Goal: Communication & Community: Answer question/provide support

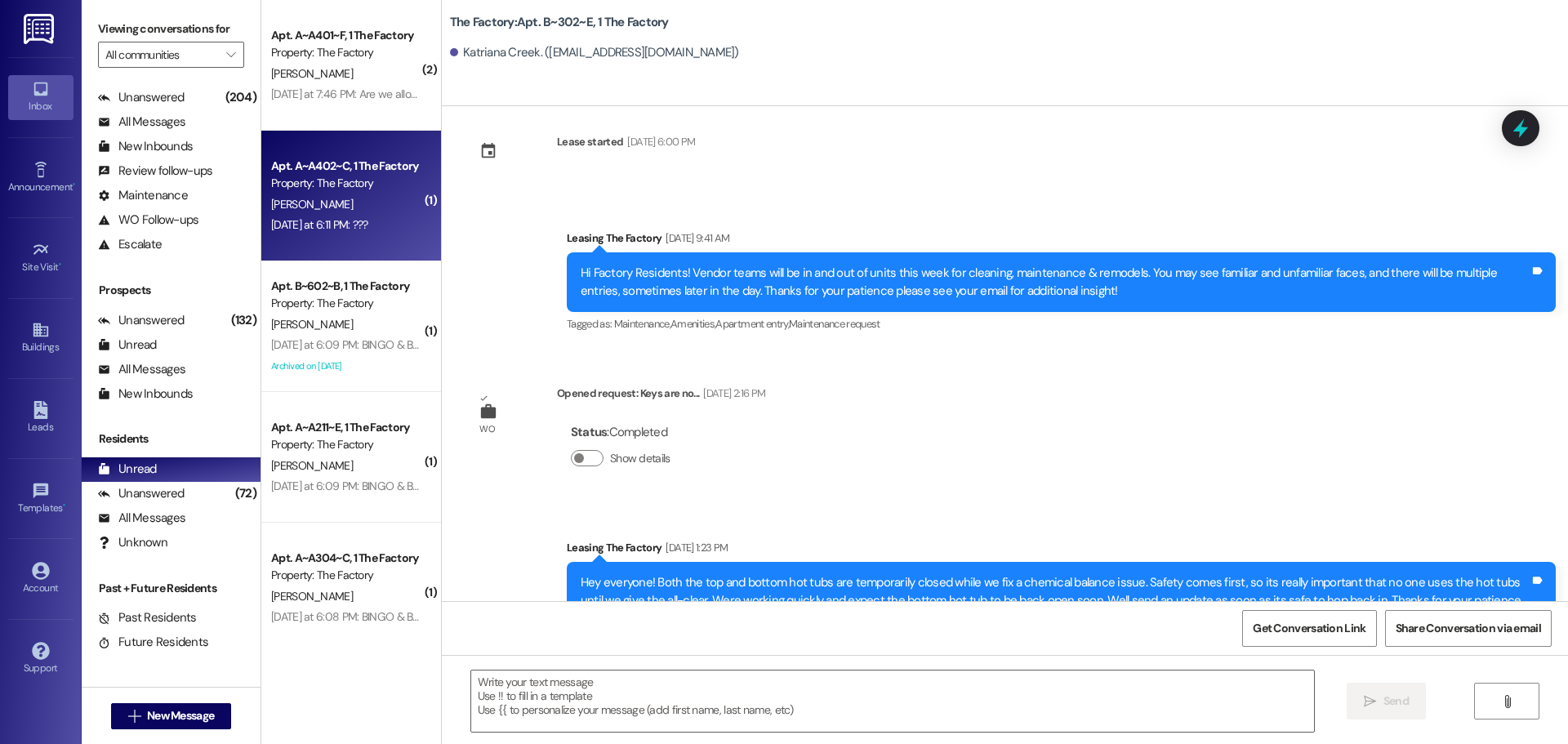
scroll to position [10833, 0]
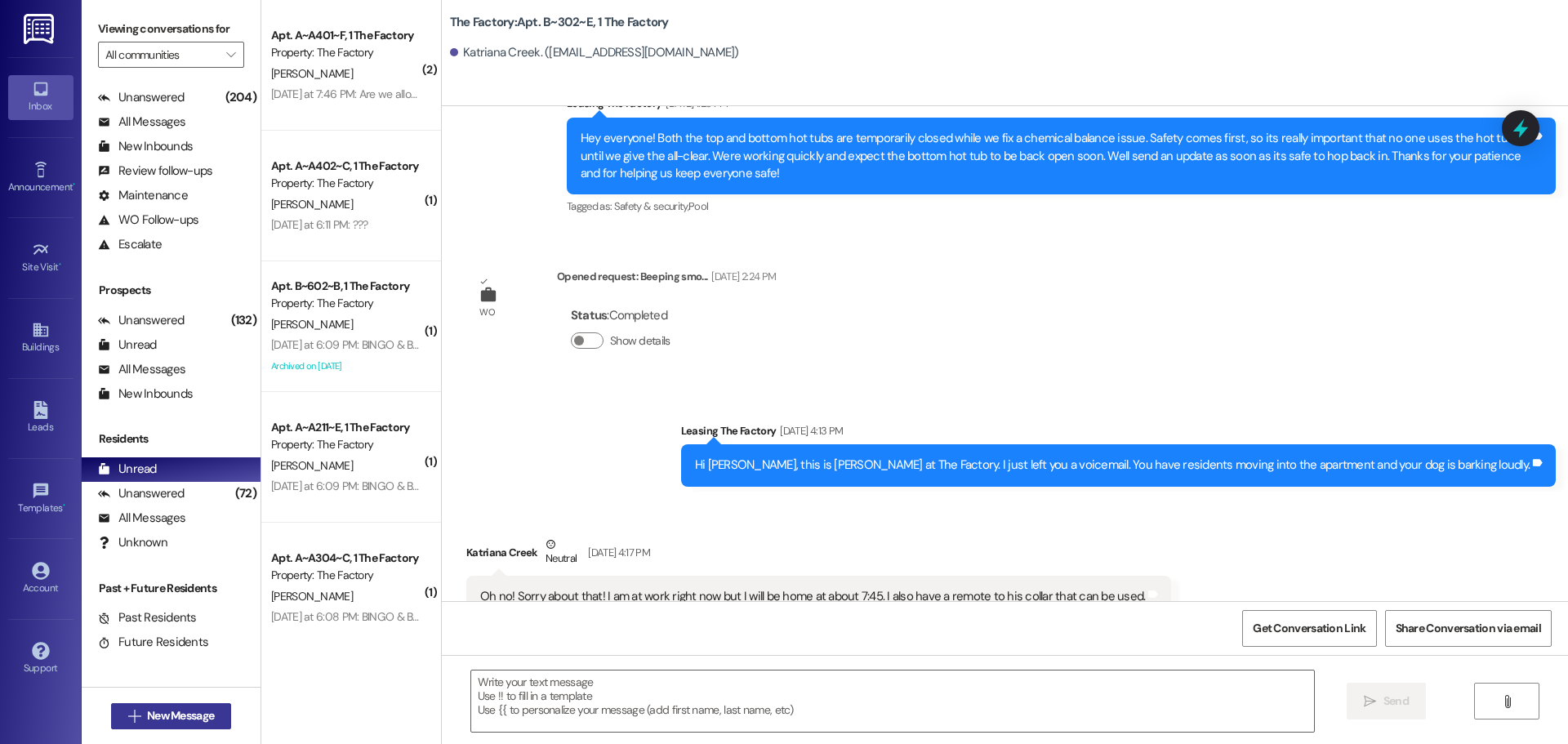
click at [170, 707] on span "New Message" at bounding box center [179, 716] width 67 height 17
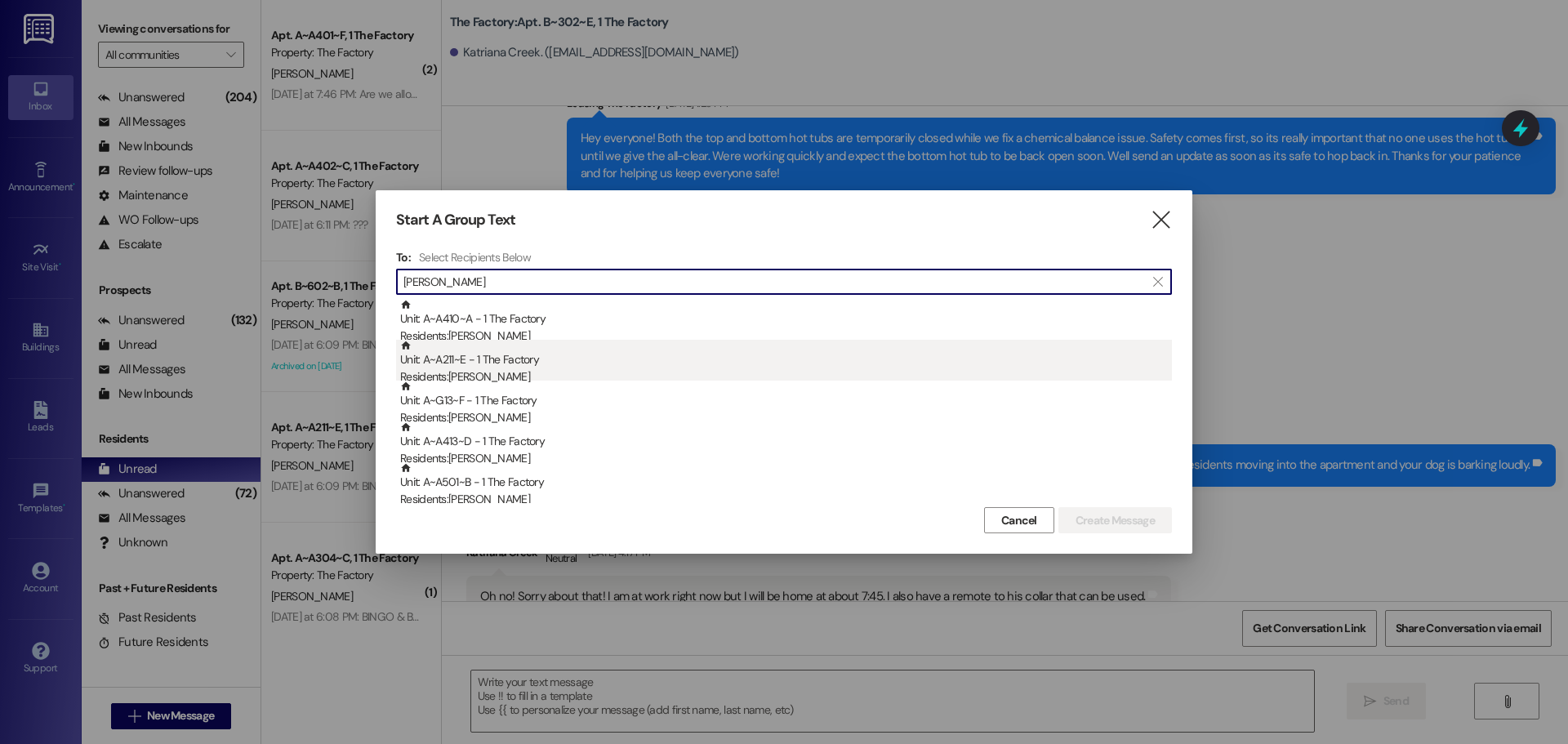
type input "[PERSON_NAME]"
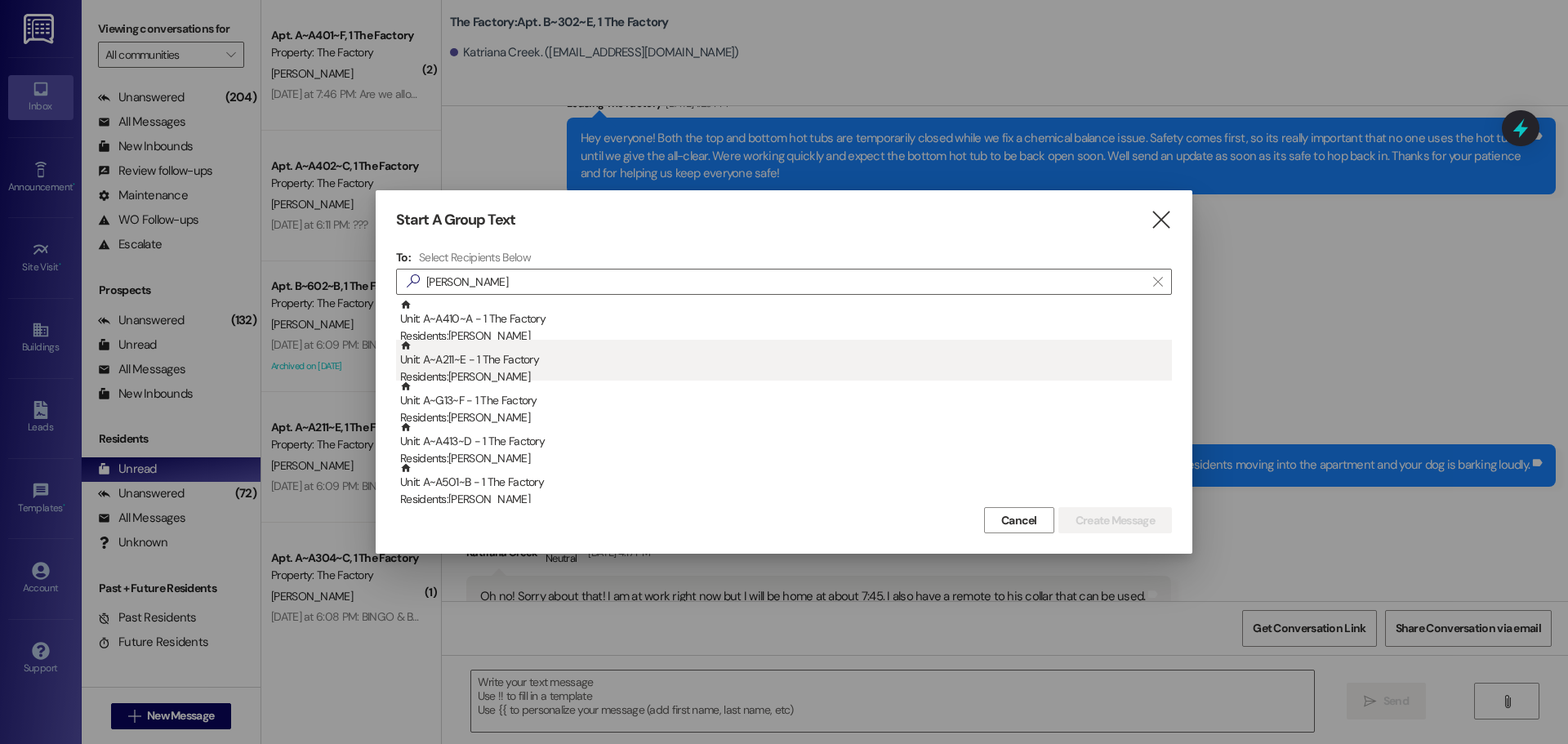
click at [512, 358] on div "Unit: A~A211~E - 1 The Factory Residents: [PERSON_NAME]" at bounding box center [786, 363] width 772 height 46
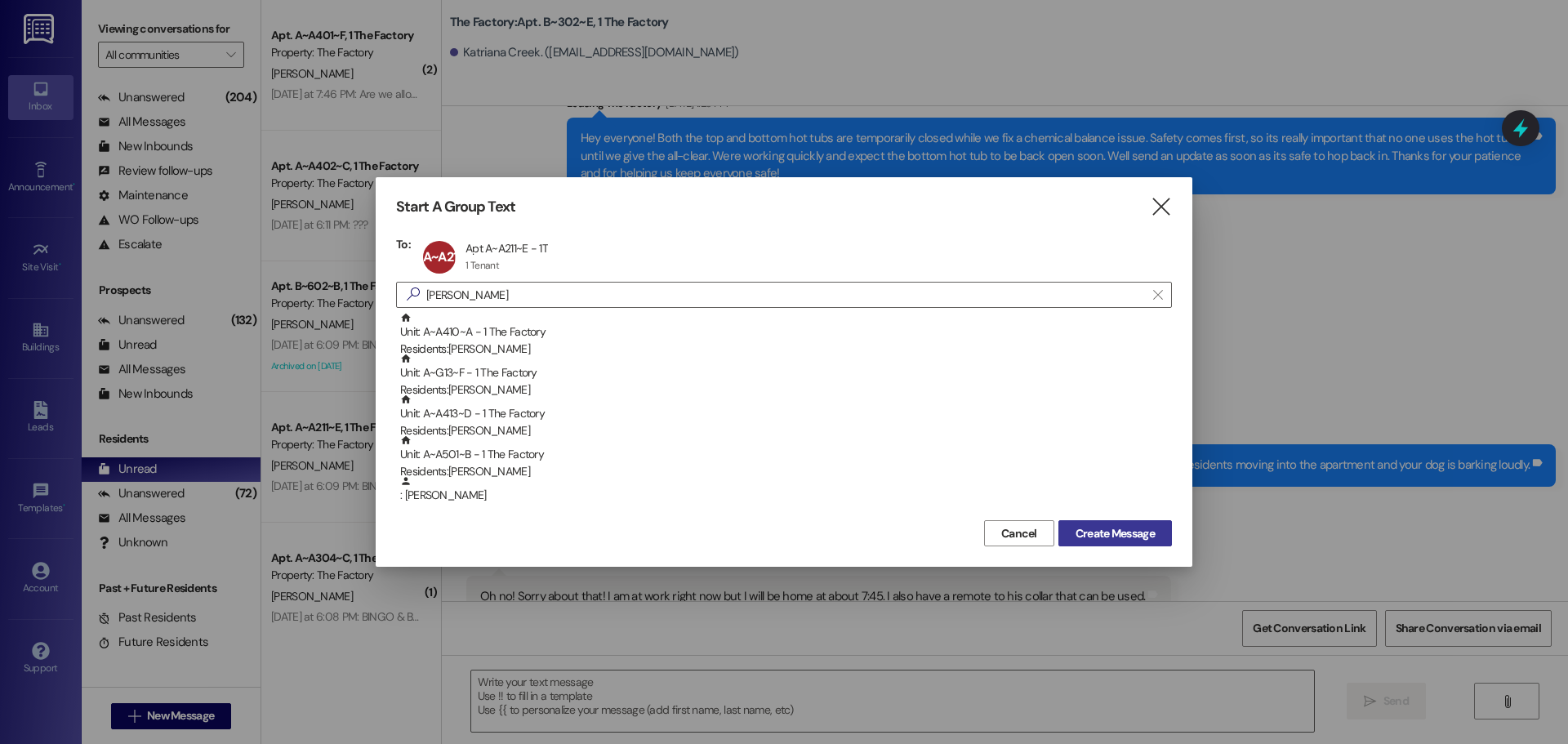
click at [1147, 530] on span "Create Message" at bounding box center [1114, 534] width 79 height 17
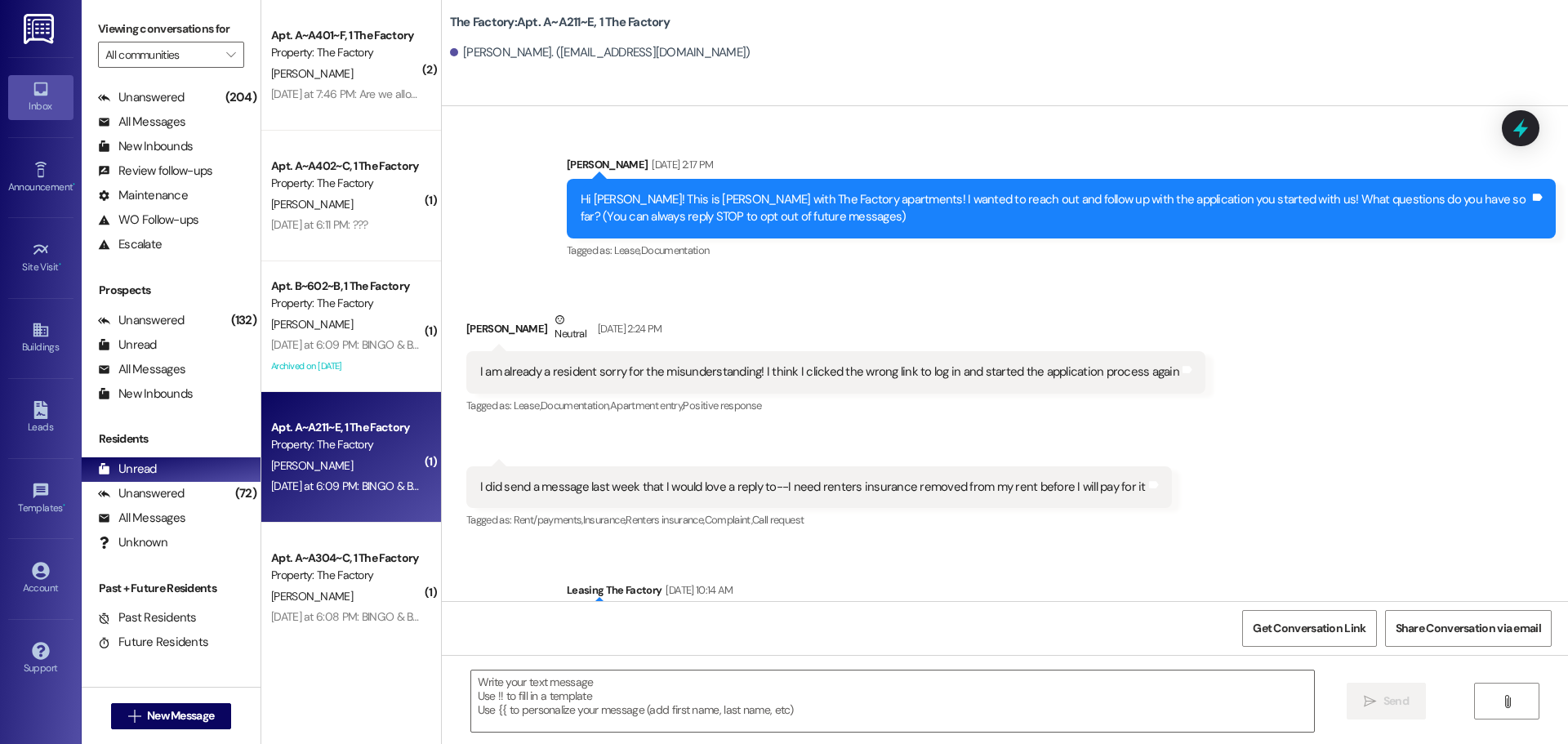
scroll to position [16375, 0]
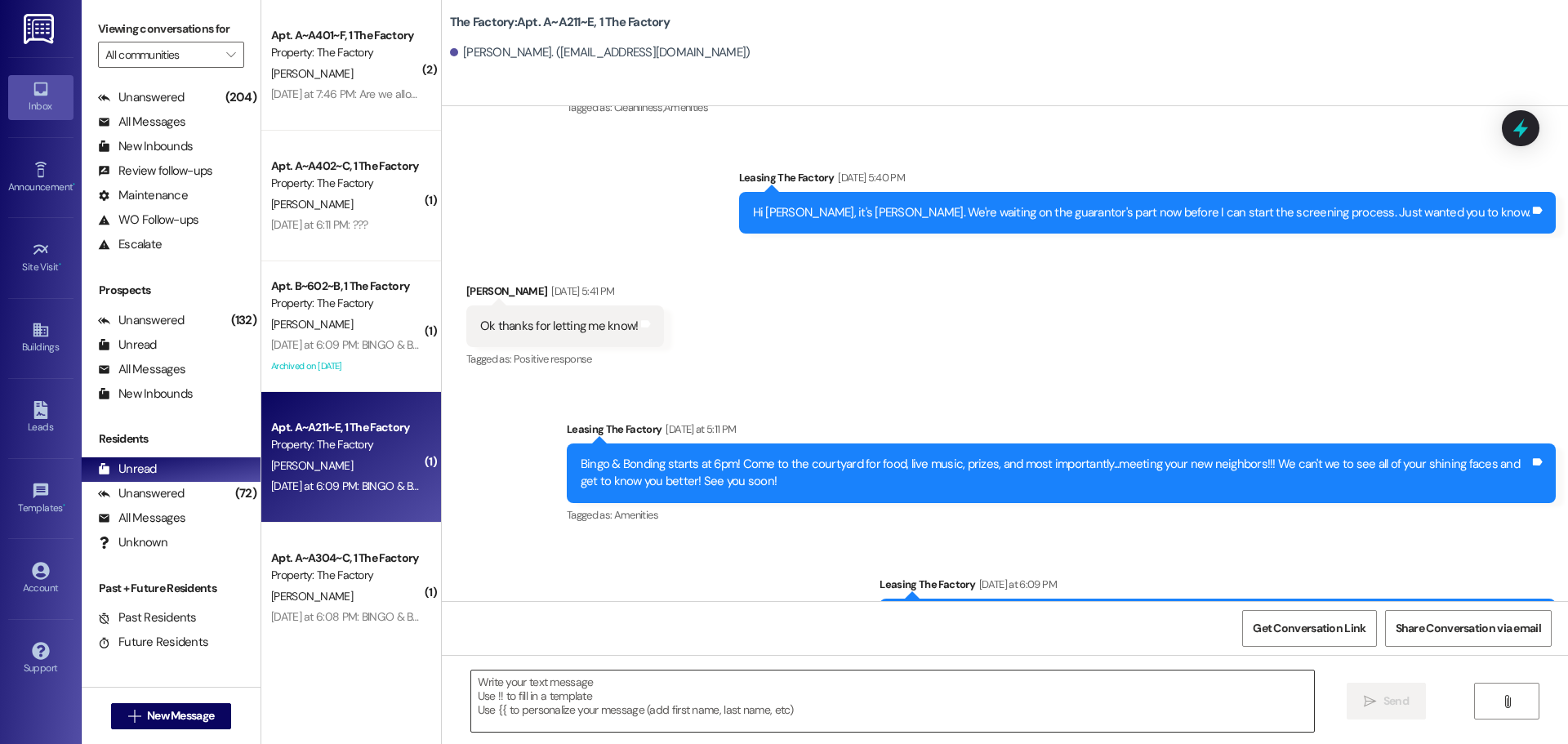
click at [702, 696] on textarea at bounding box center [892, 701] width 842 height 61
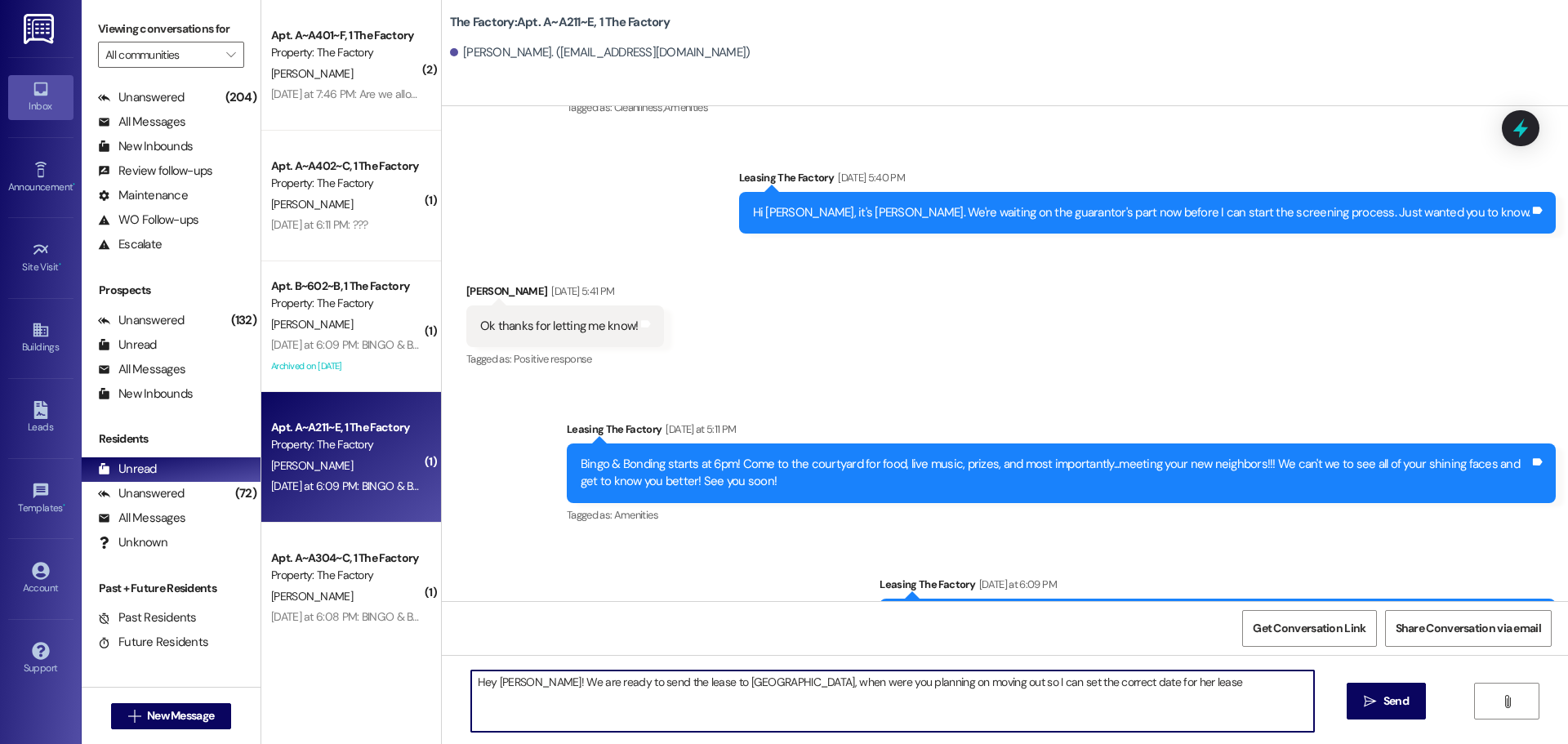
type textarea "Hey [PERSON_NAME]! We are ready to send the lease to [GEOGRAPHIC_DATA], when we…"
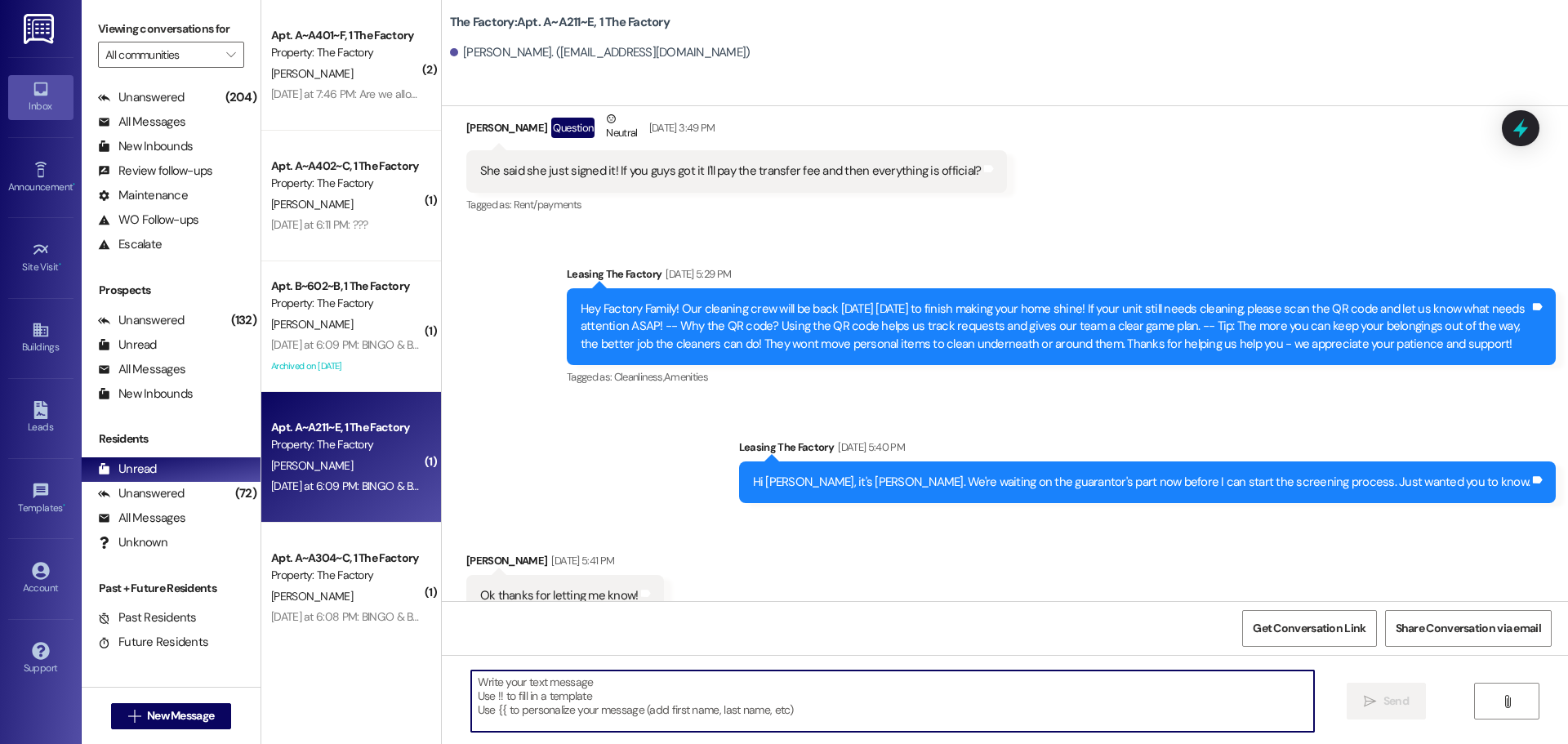
scroll to position [16489, 0]
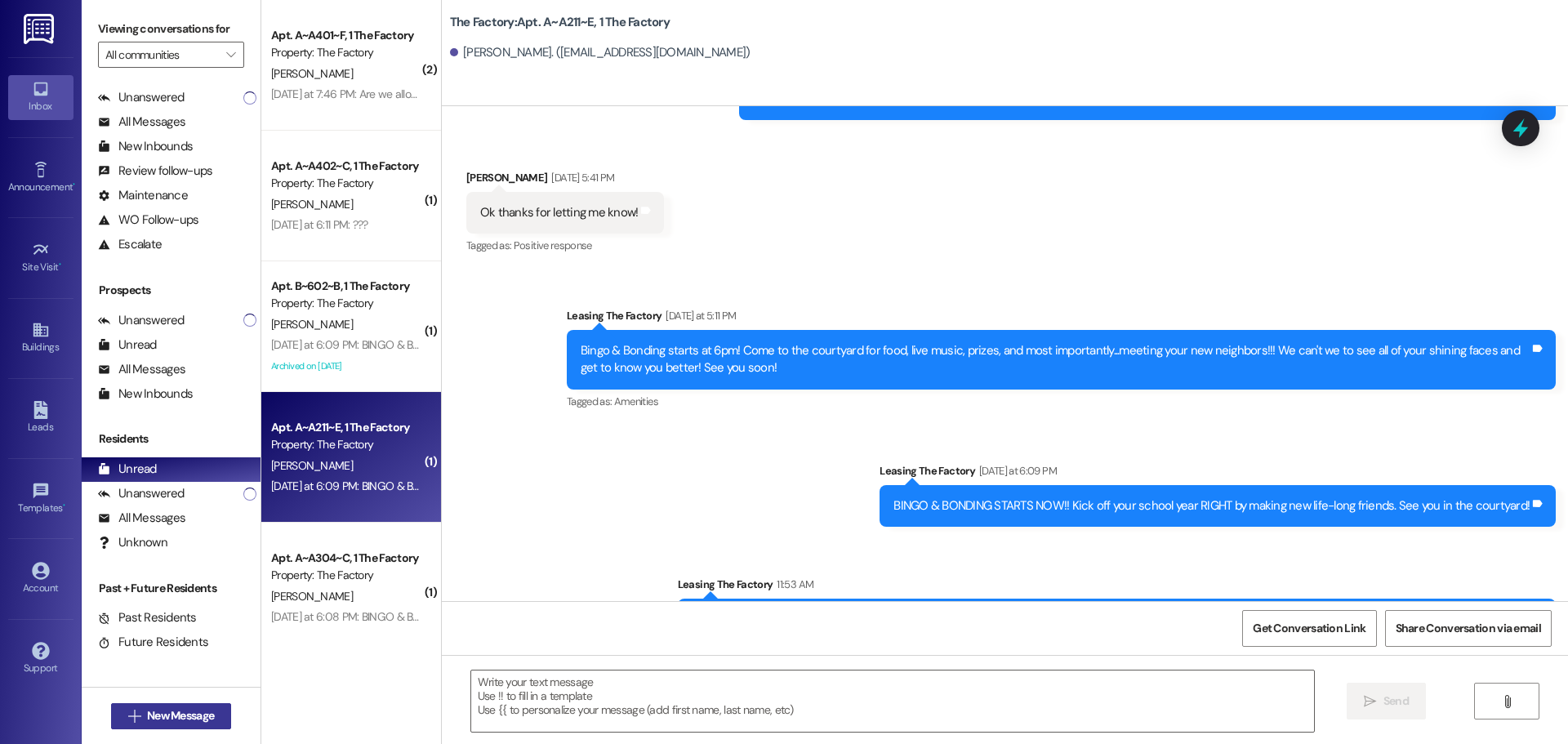
click at [222, 722] on button " New Message" at bounding box center [171, 716] width 121 height 26
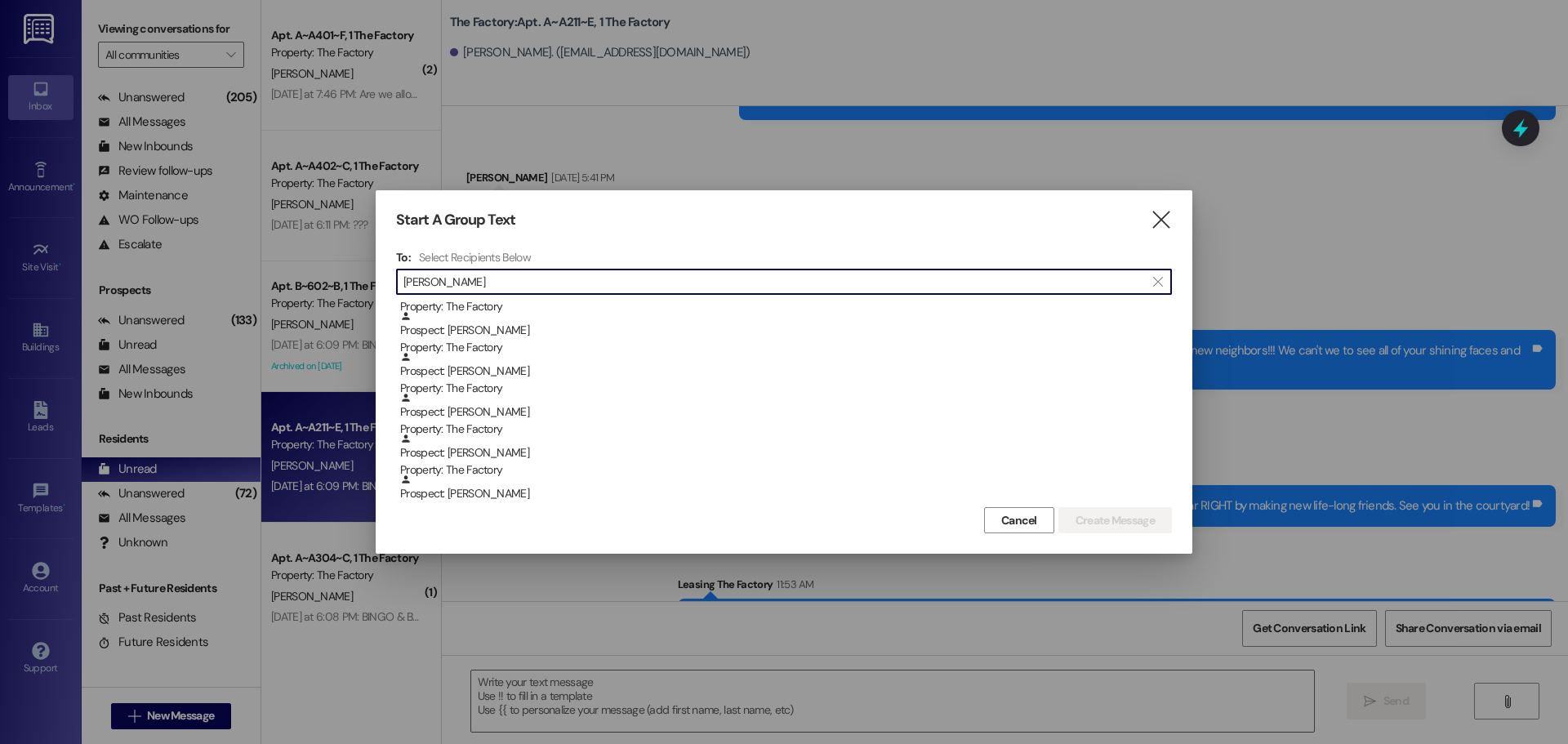
scroll to position [735, 0]
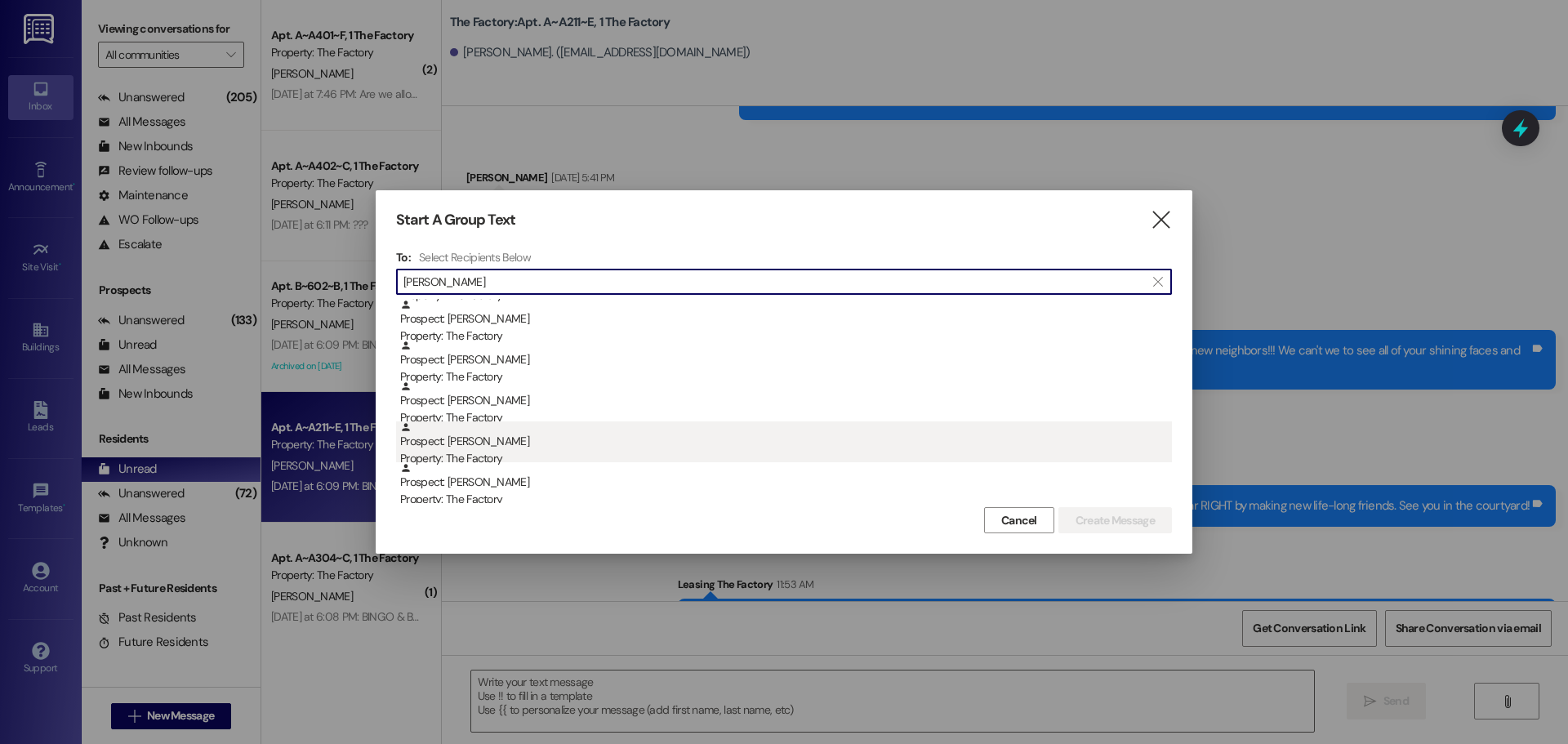
type input "[PERSON_NAME]"
click at [519, 437] on div "Prospect: [PERSON_NAME] Property: The Factory" at bounding box center [786, 445] width 772 height 46
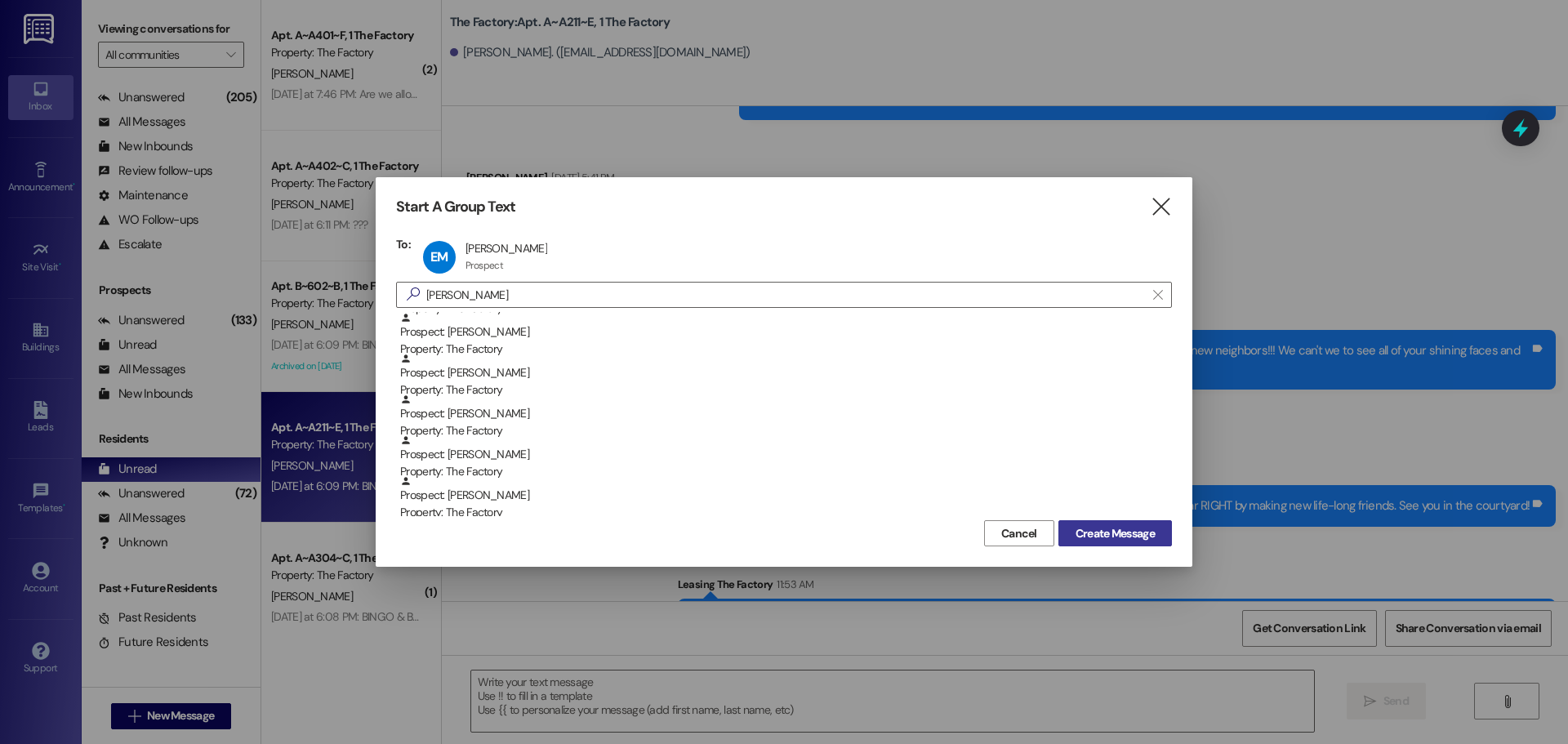
click at [1091, 537] on span "Create Message" at bounding box center [1114, 534] width 79 height 17
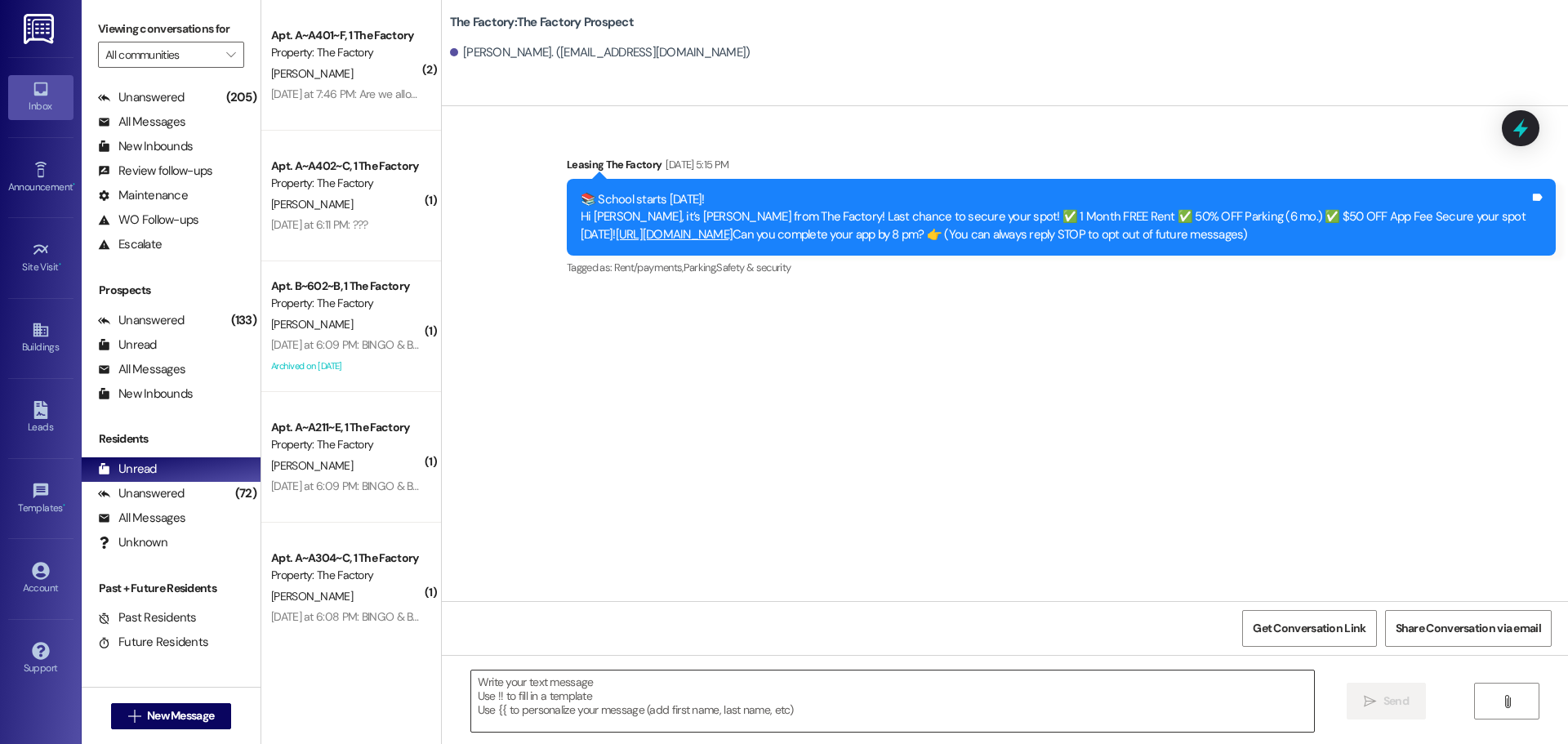
scroll to position [0, 0]
click at [674, 713] on textarea at bounding box center [892, 701] width 842 height 61
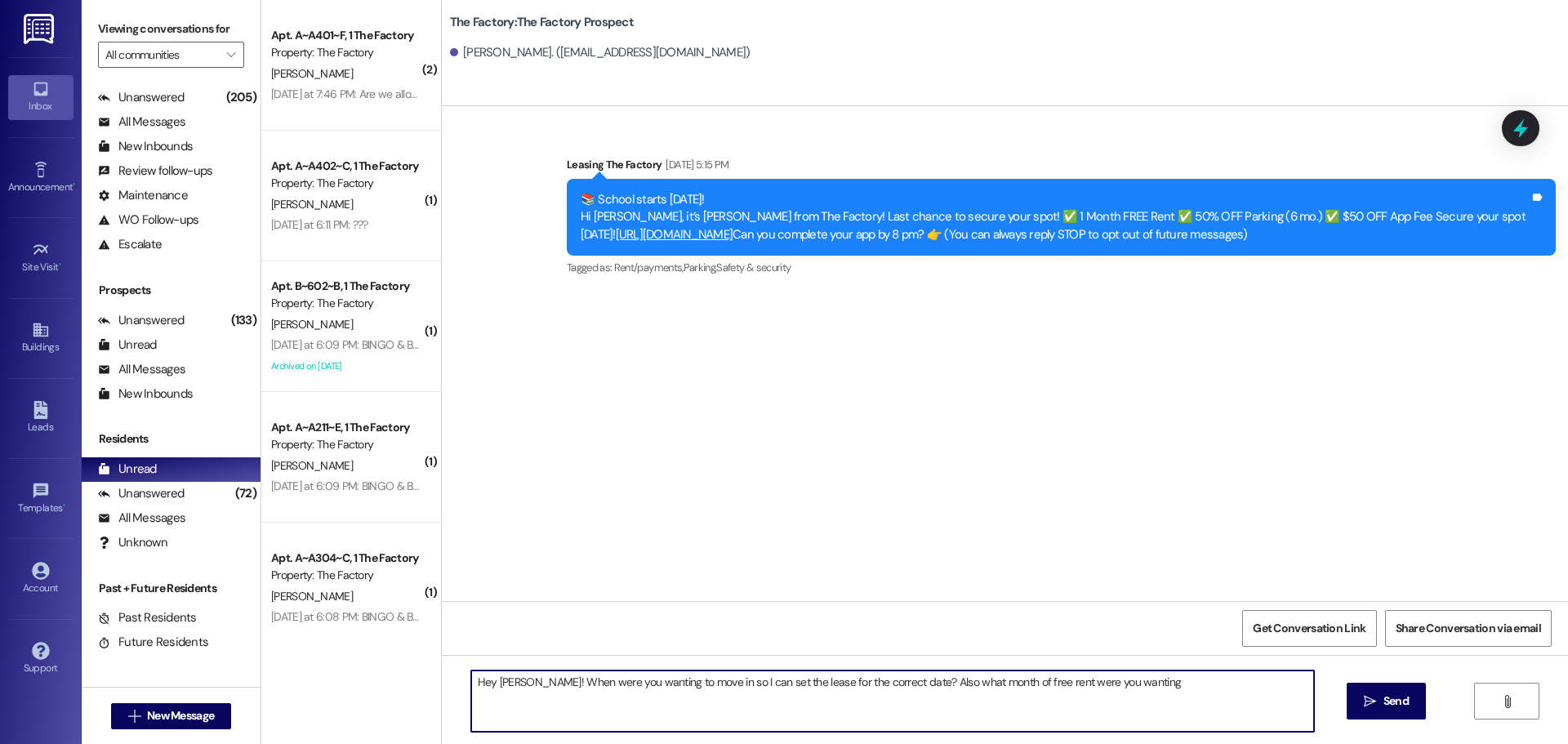
type textarea "Hey [PERSON_NAME]! When were you wanting to move in so I can set the lease for …"
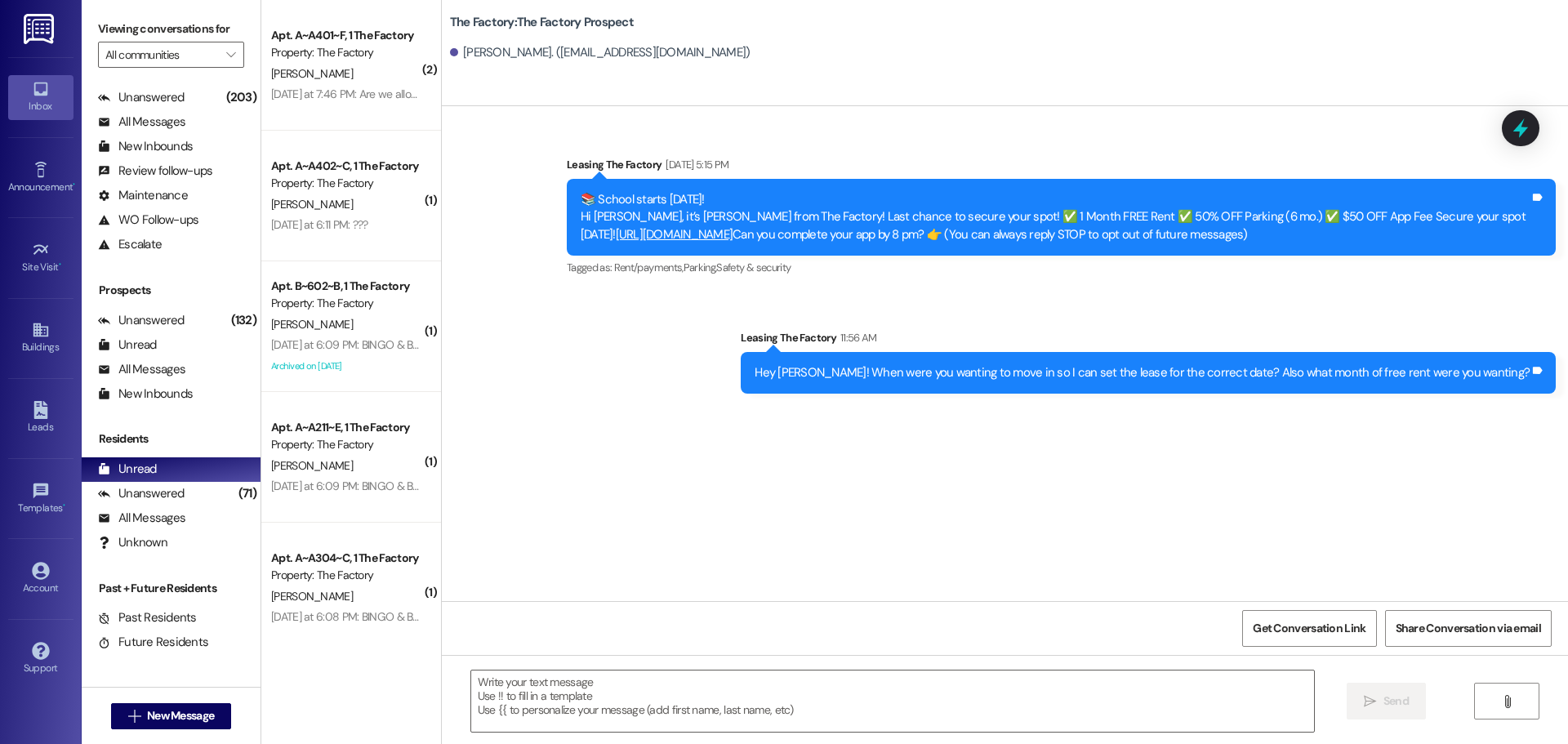
click at [382, 209] on div "[PERSON_NAME]" at bounding box center [346, 204] width 154 height 20
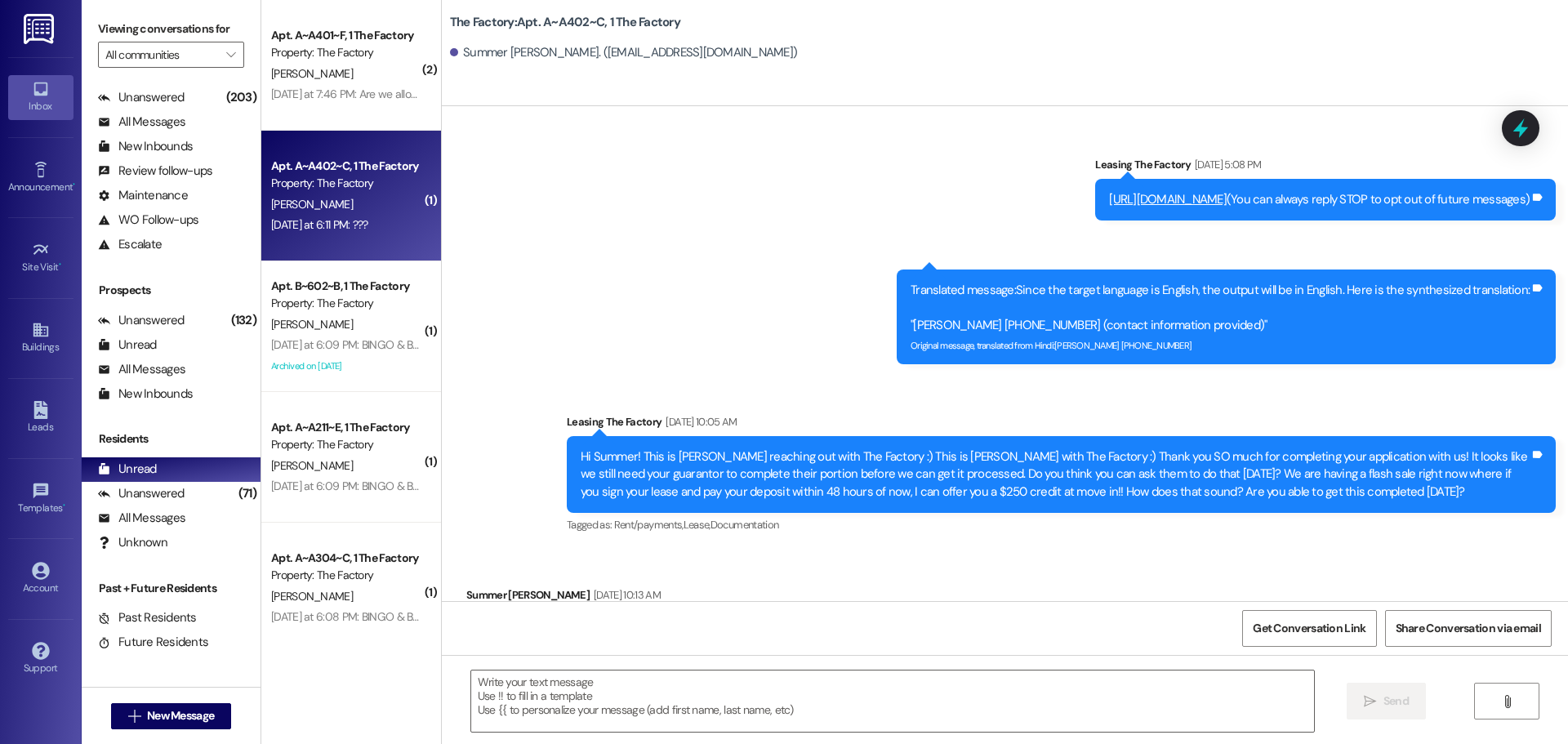
scroll to position [17567, 0]
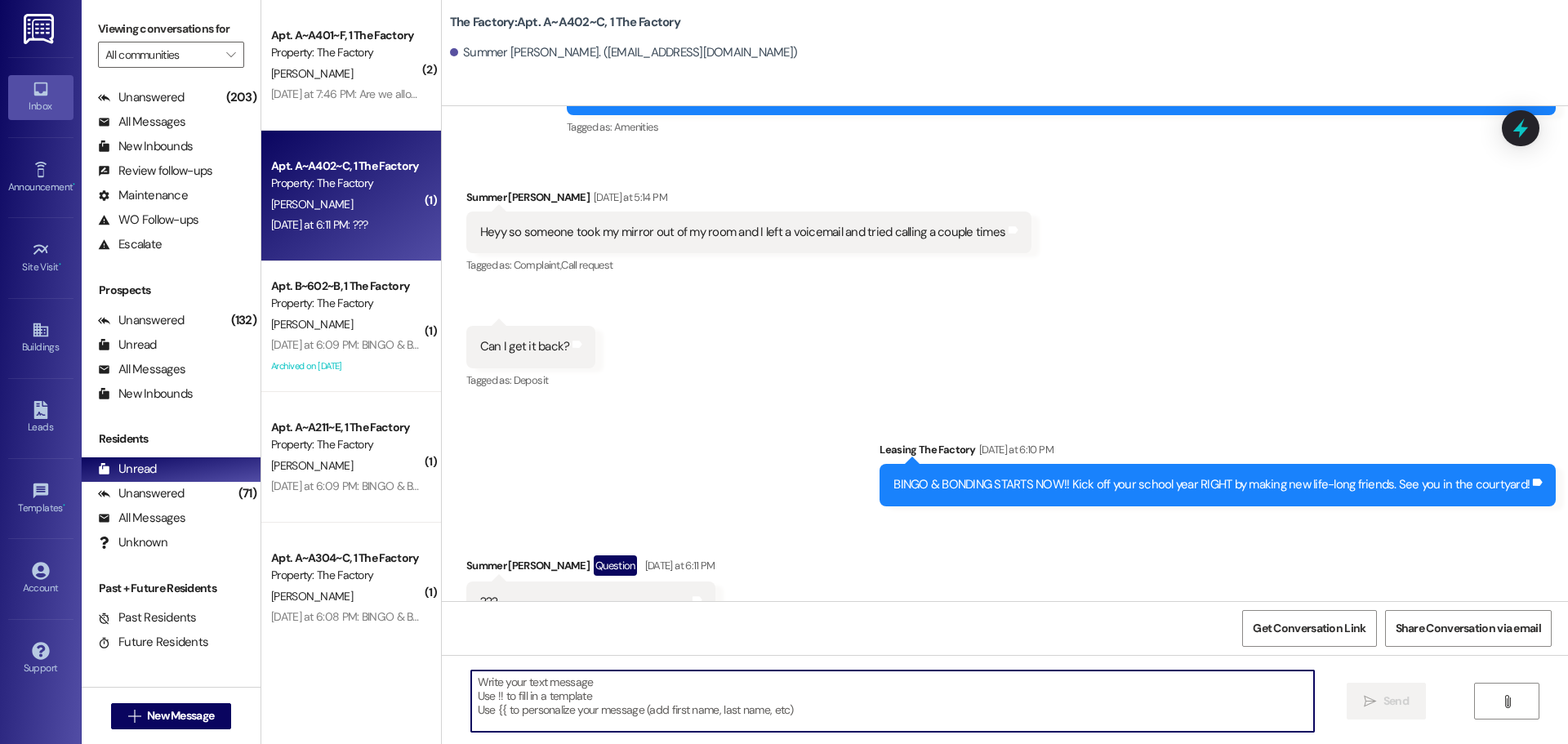
click at [623, 700] on textarea at bounding box center [892, 701] width 842 height 61
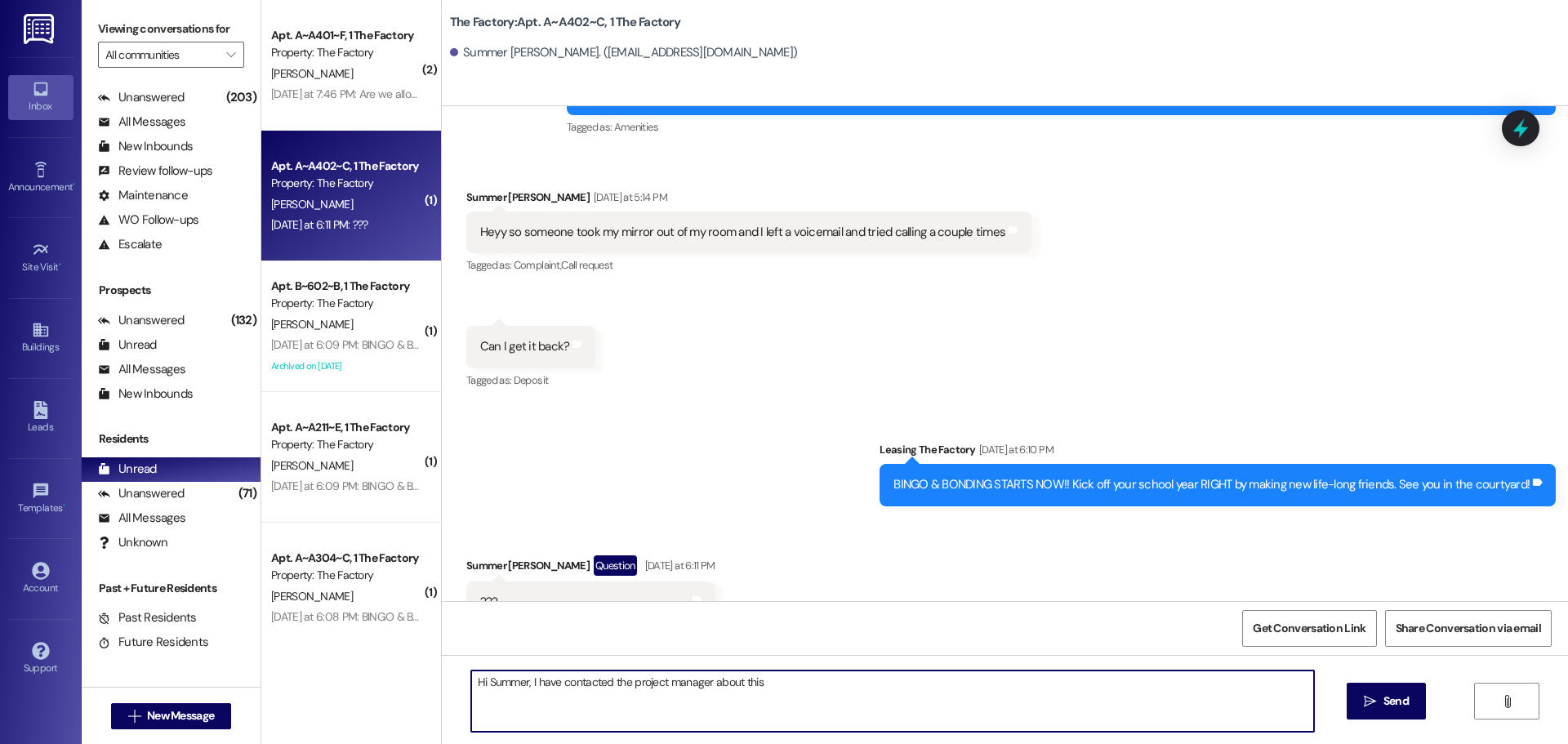
type textarea "Hi Summer, I have contacted the project manager about this."
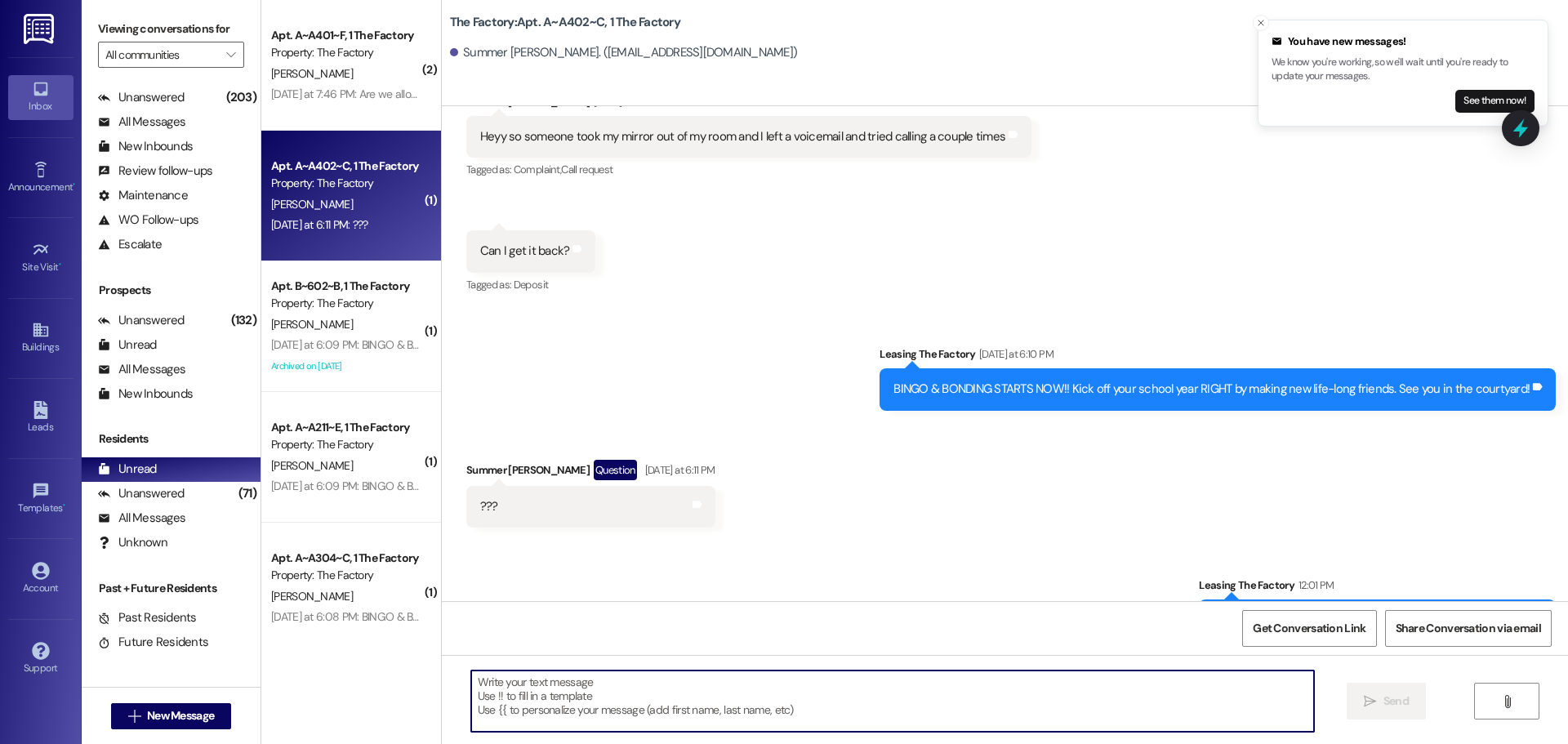
scroll to position [17795, 0]
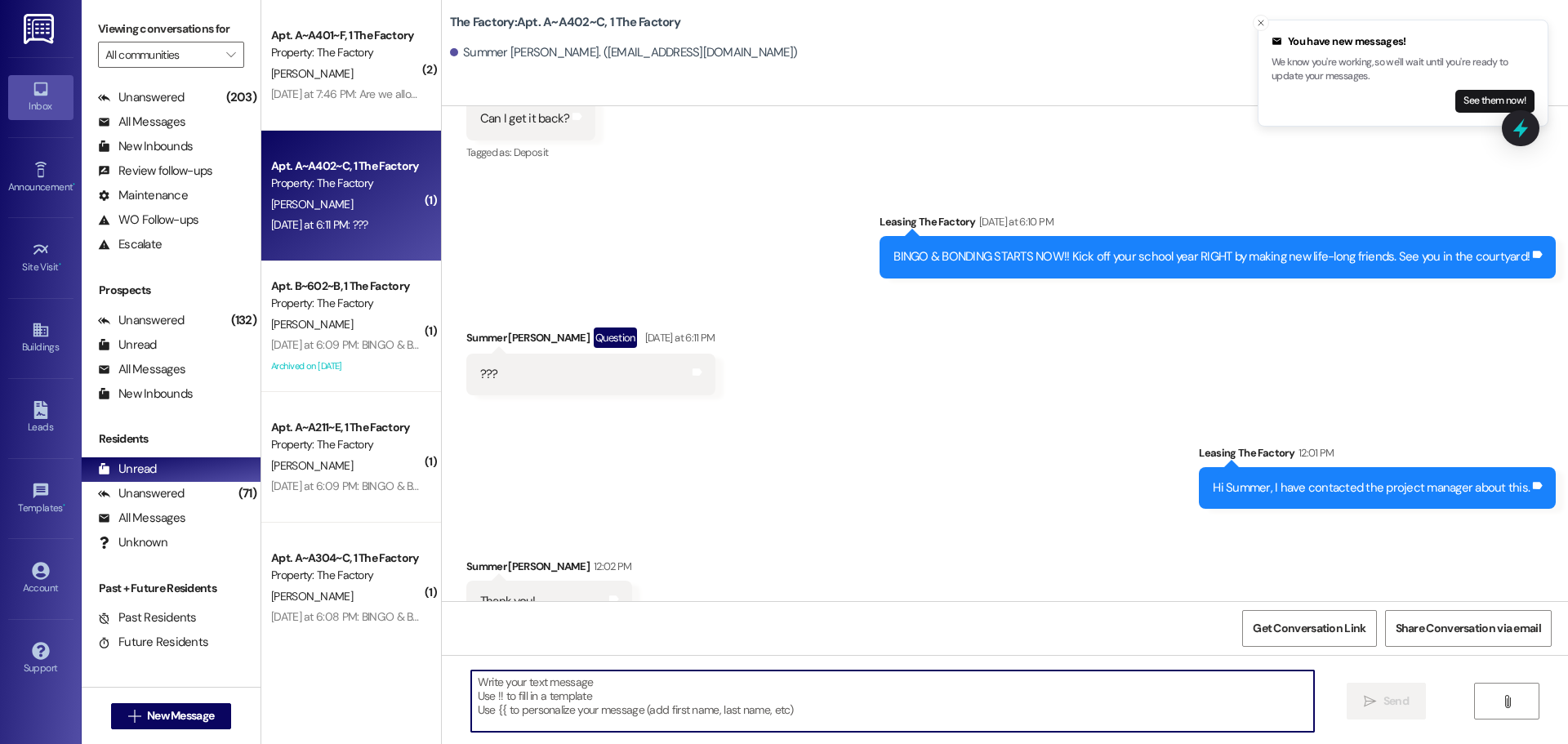
click at [565, 724] on textarea at bounding box center [892, 701] width 842 height 61
type textarea "Was it taken during a paint/carpet day?"
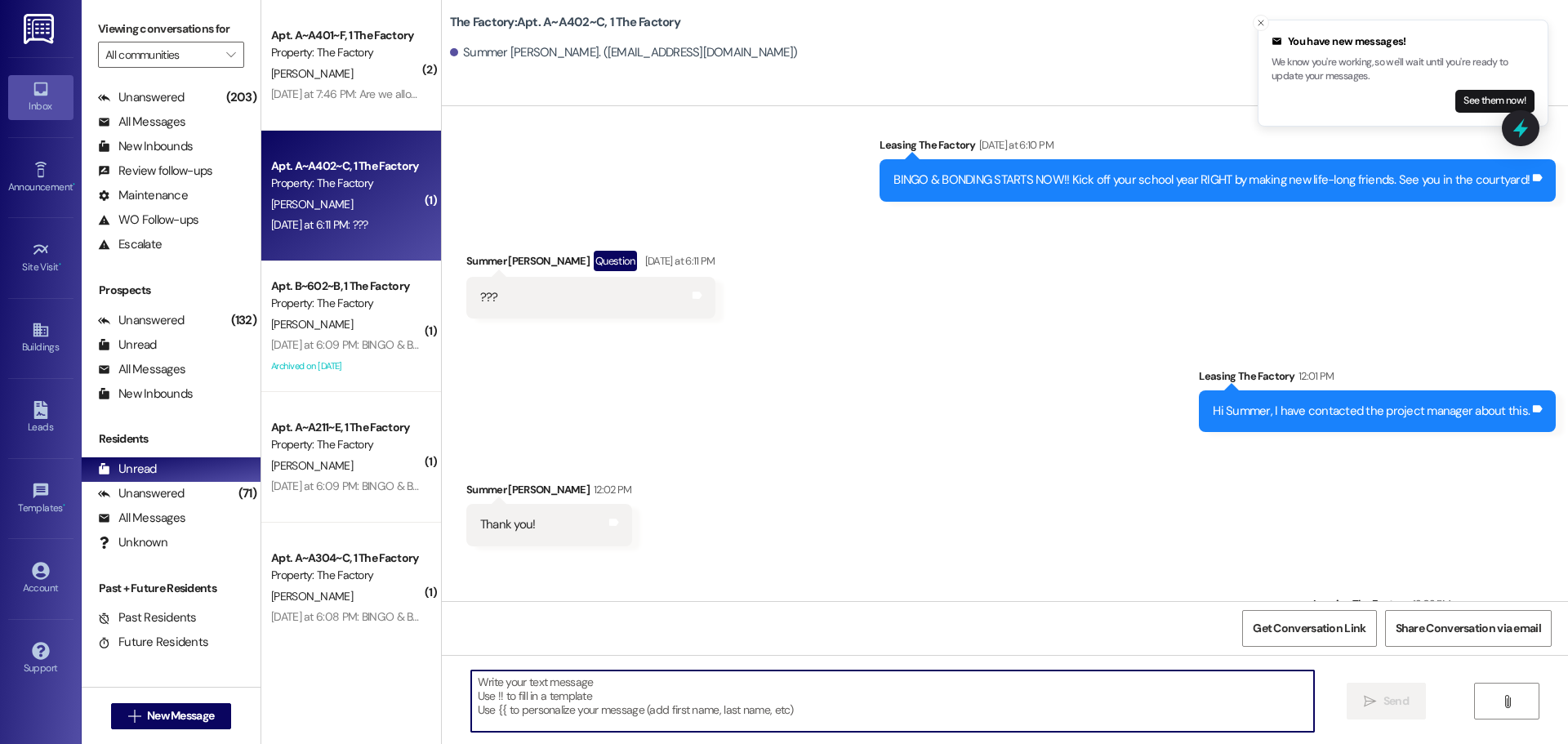
scroll to position [17908, 0]
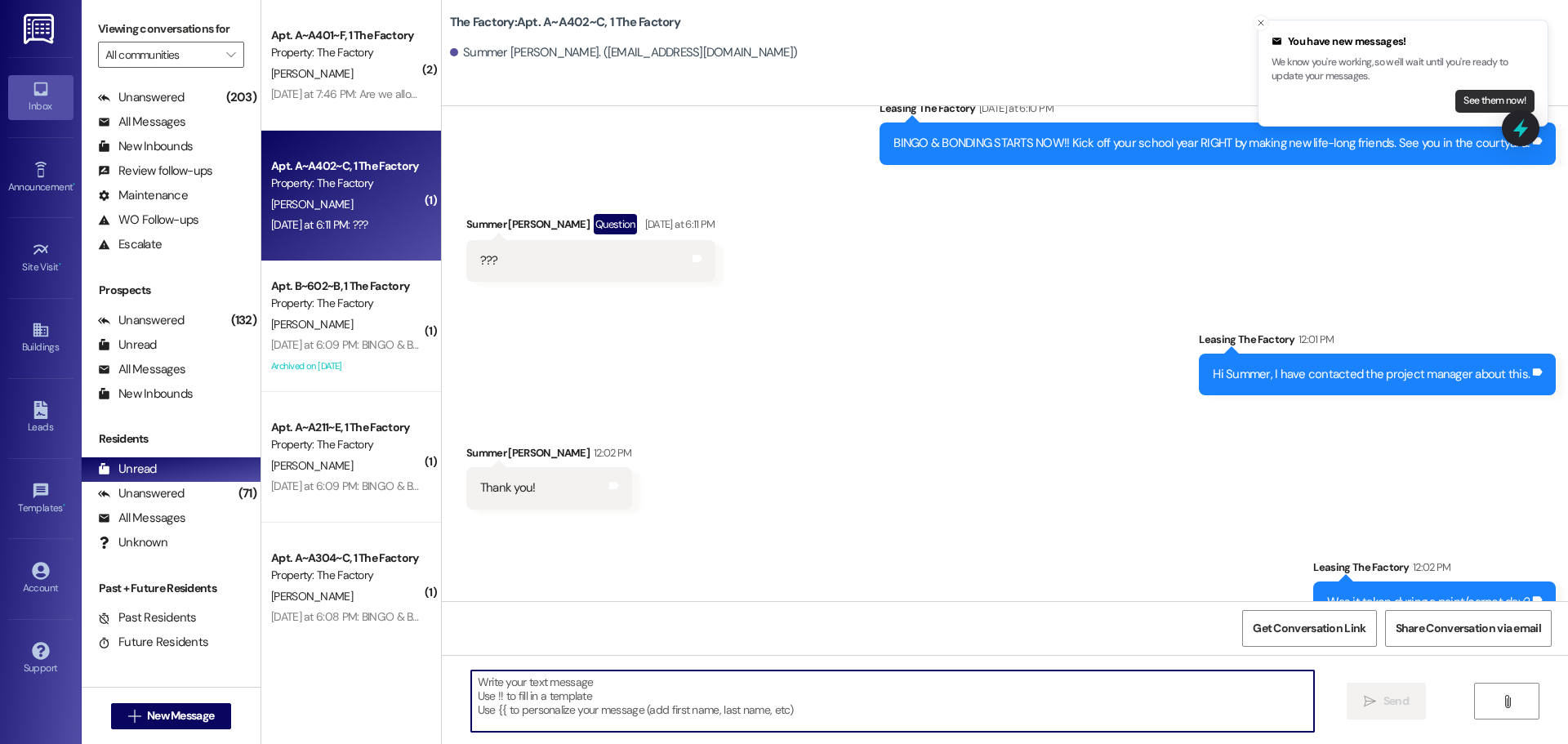
click at [1468, 103] on button "See them now!" at bounding box center [1495, 101] width 79 height 23
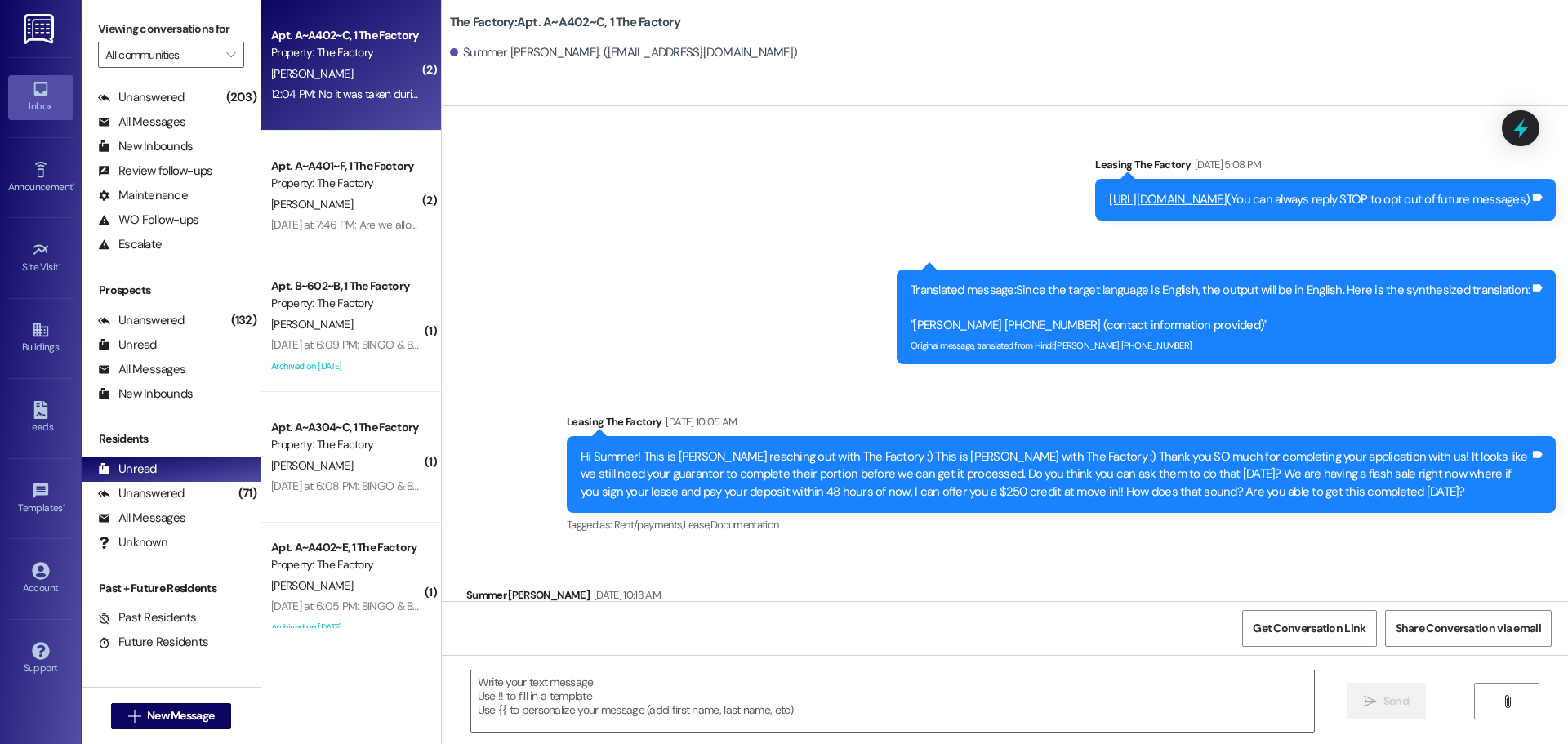
scroll to position [18069, 0]
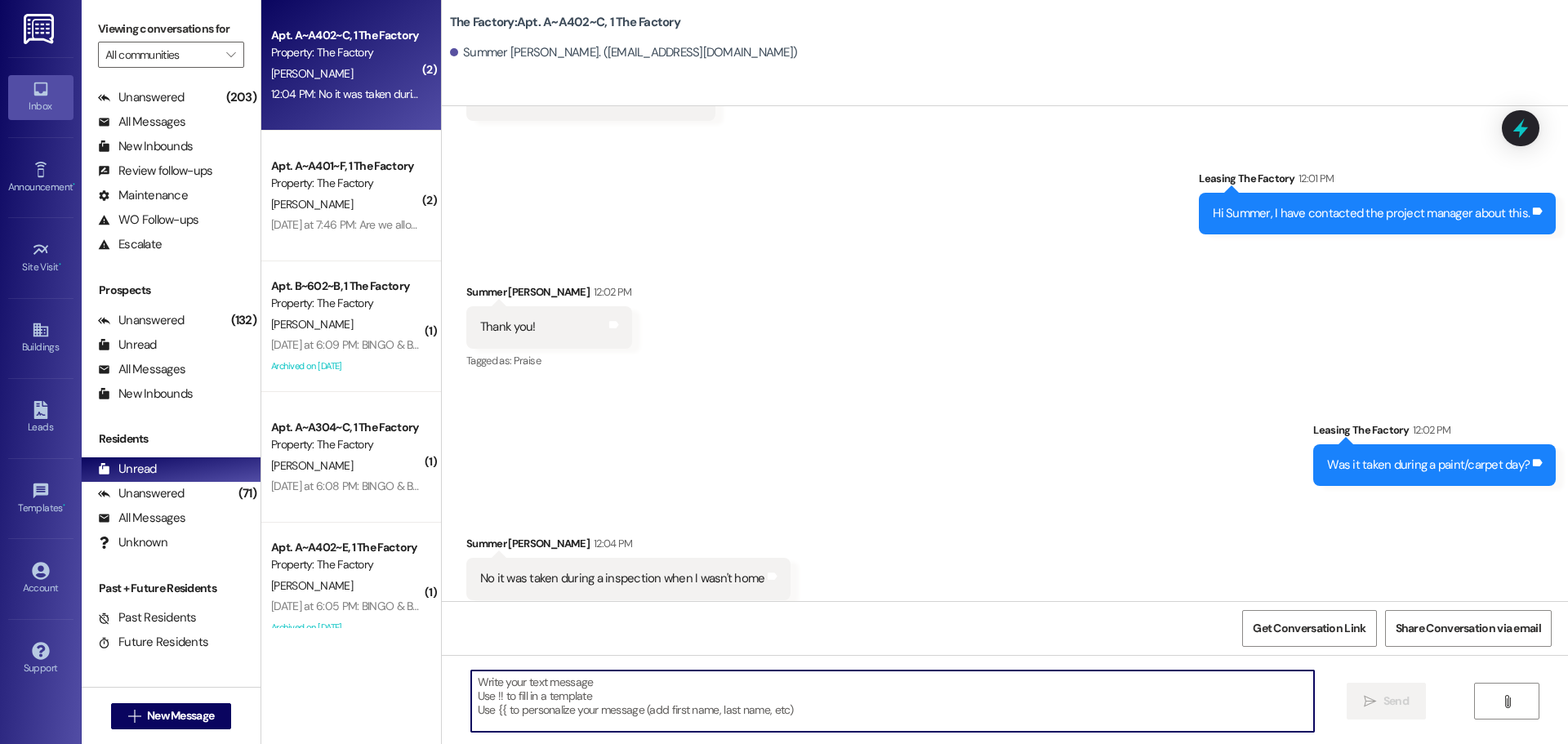
click at [619, 709] on textarea at bounding box center [892, 701] width 842 height 61
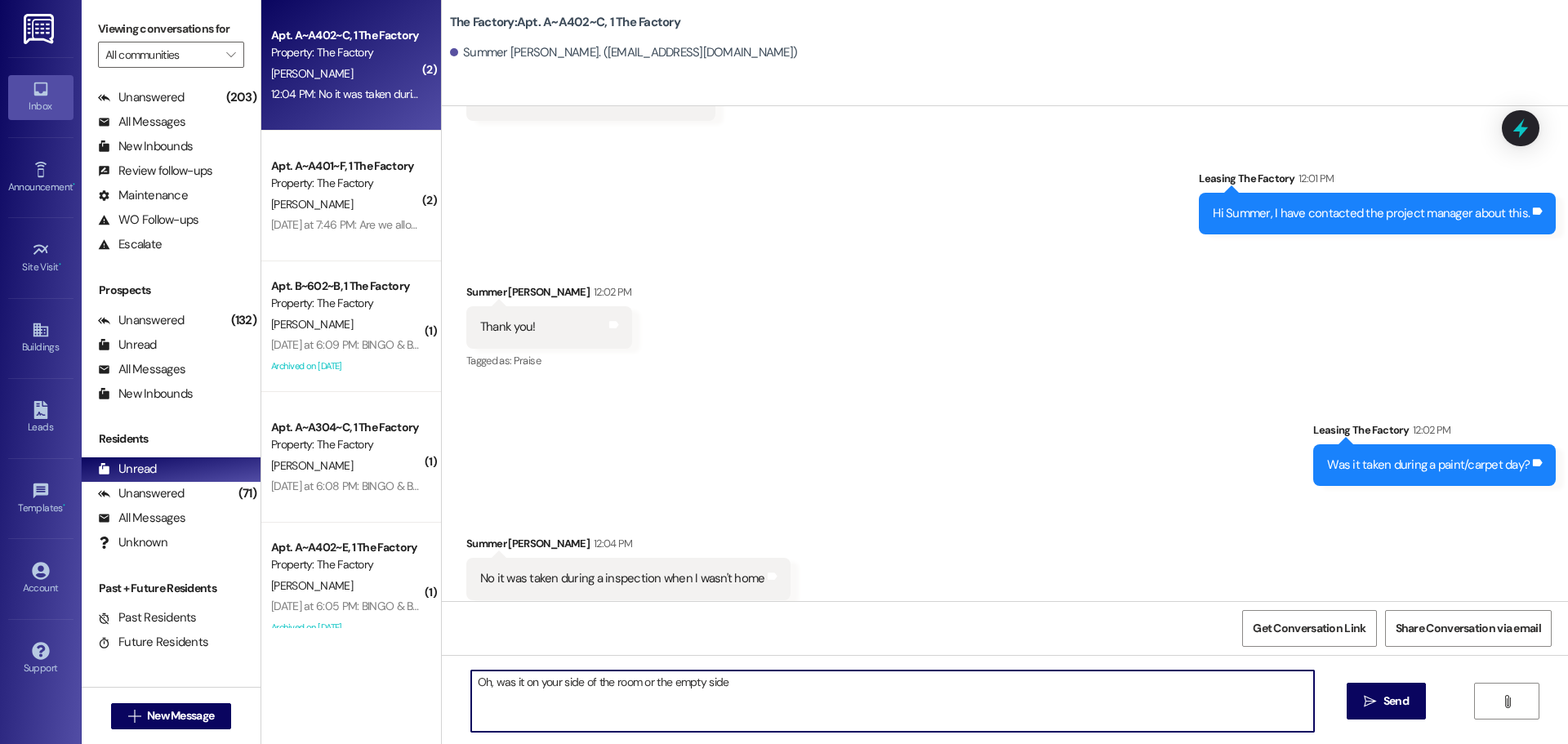
type textarea "Oh, was it on your side of the room or the empty side?"
type textarea "What does it look like?"
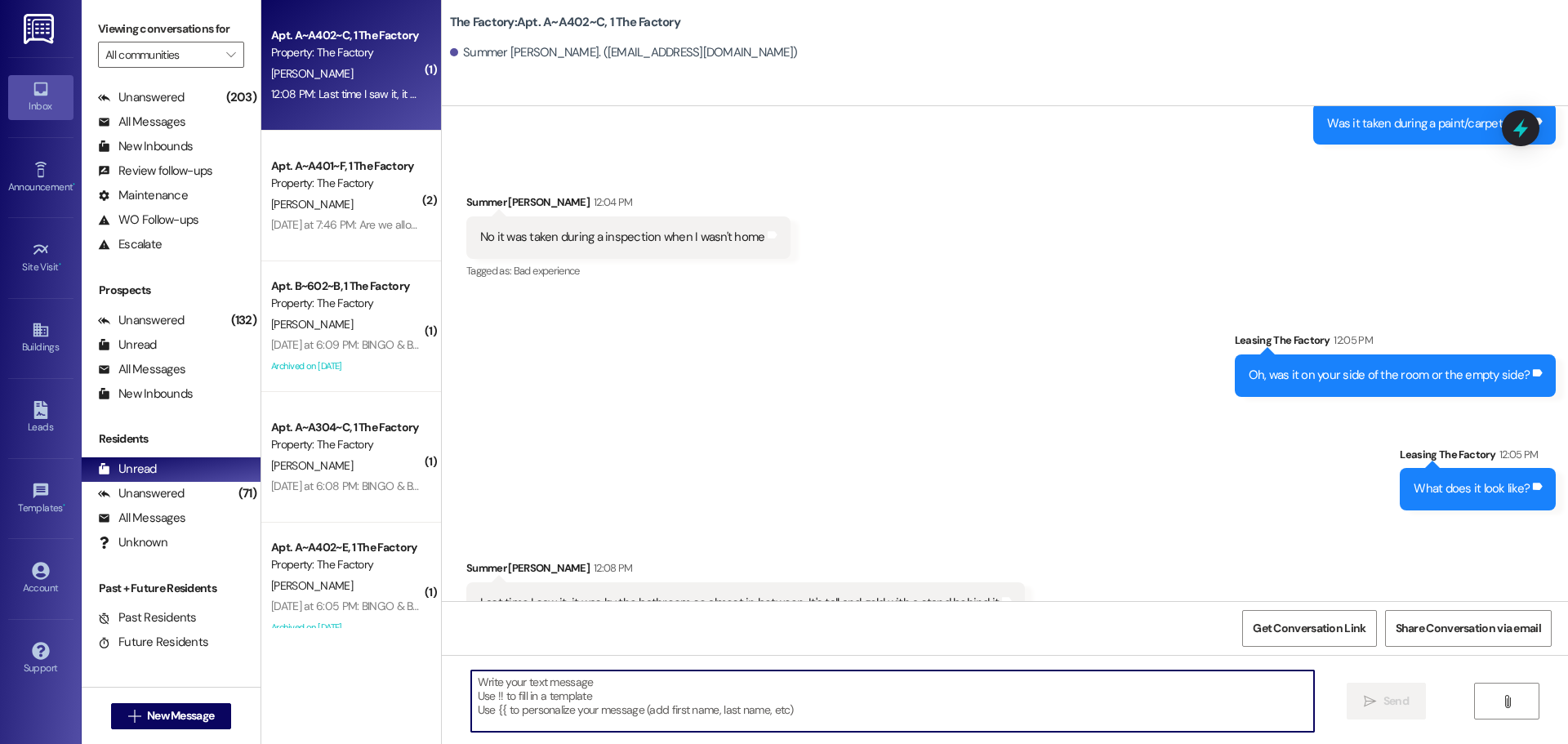
scroll to position [18411, 0]
click at [707, 713] on textarea at bounding box center [892, 701] width 842 height 61
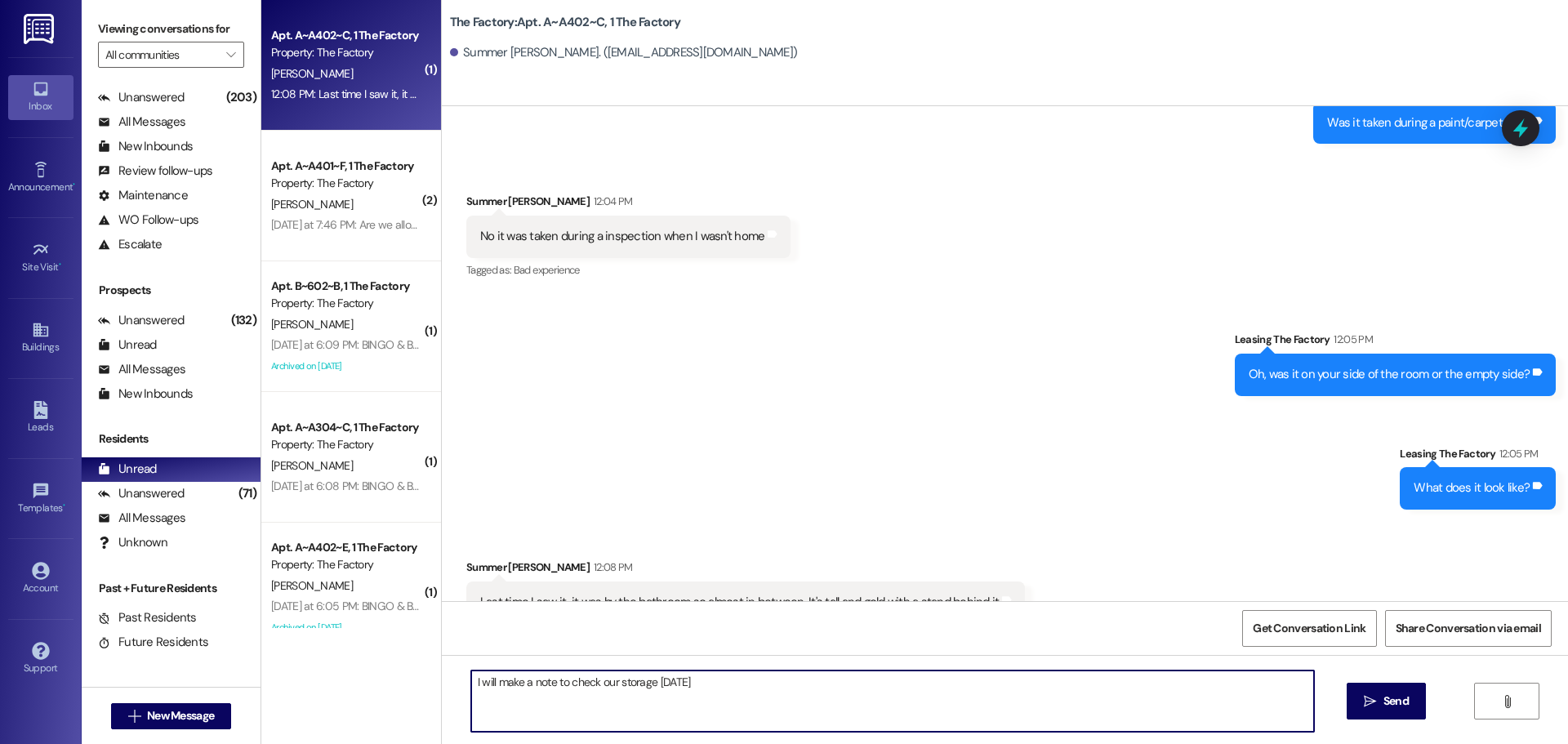
type textarea "I will make a note to check our storage [DATE]!"
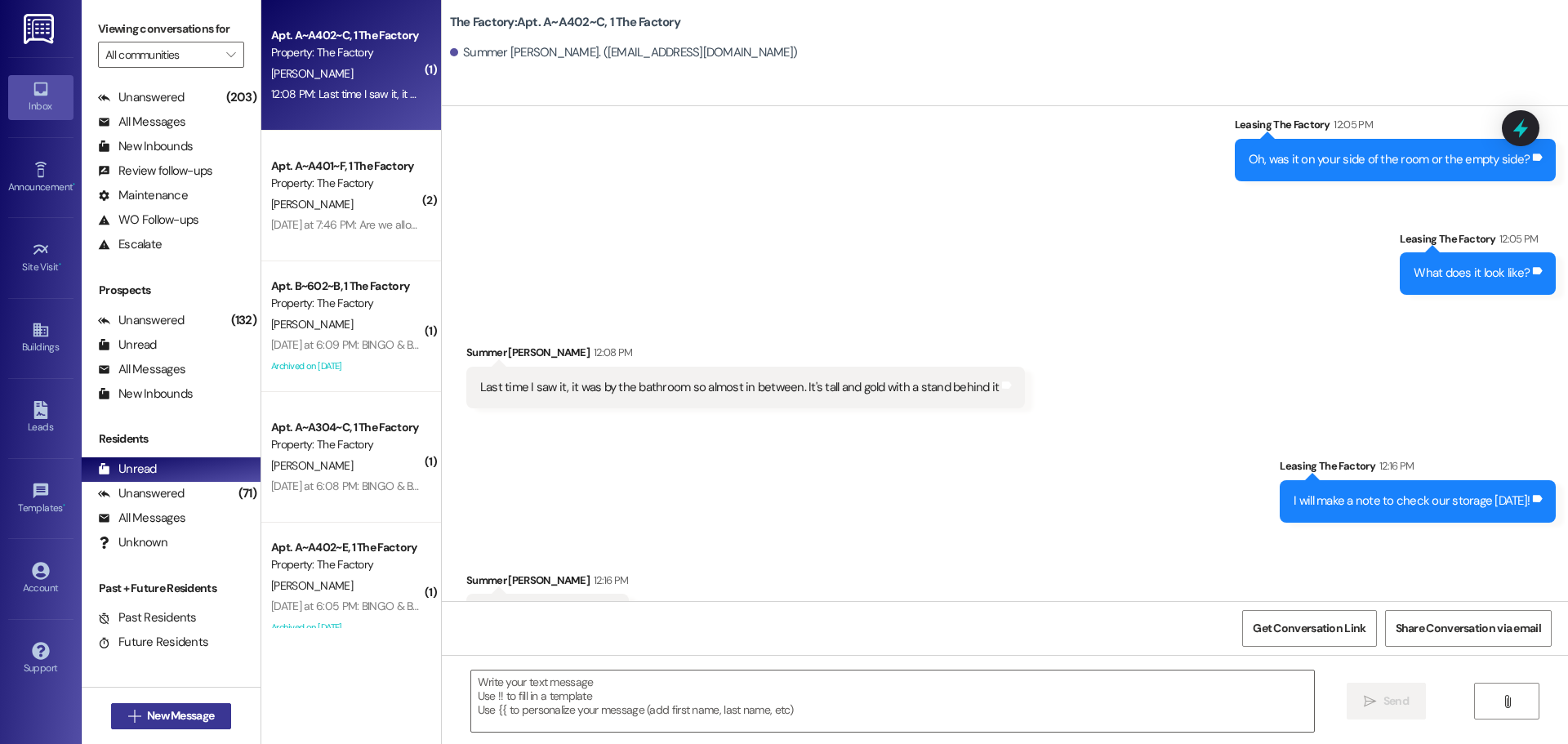
scroll to position [18639, 0]
